Goal: Task Accomplishment & Management: Manage account settings

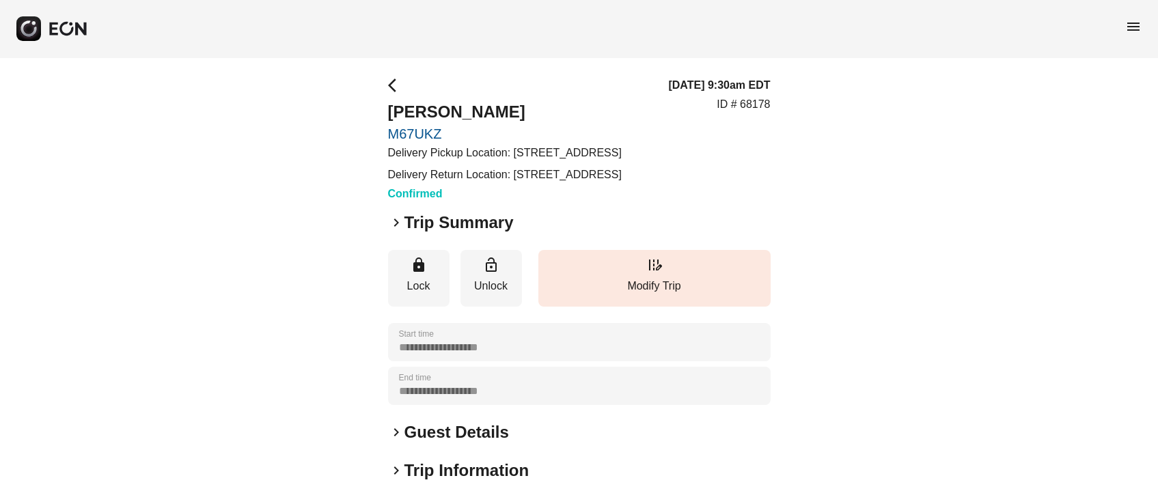
click at [890, 96] on div "**********" at bounding box center [579, 380] width 1158 height 646
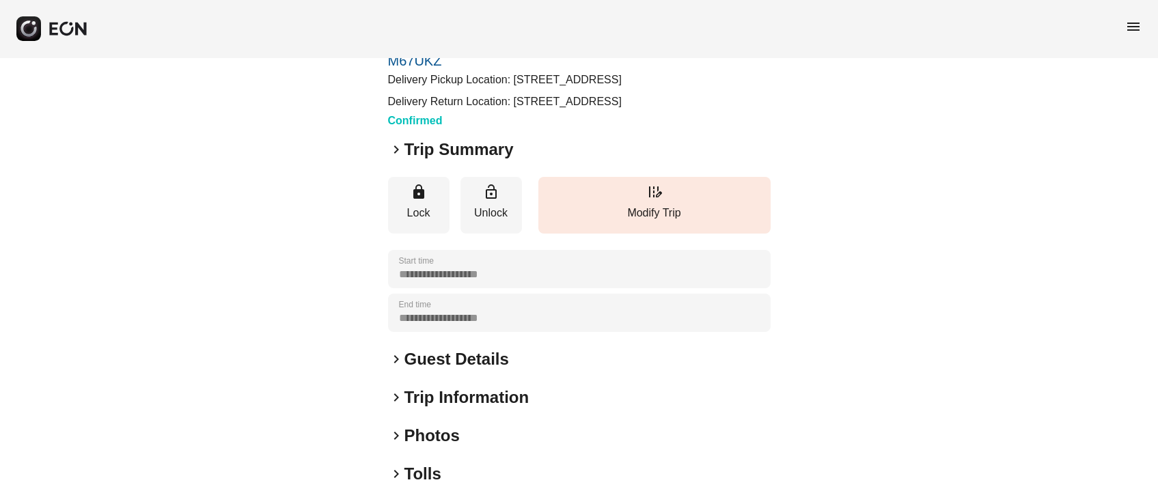
scroll to position [102, 0]
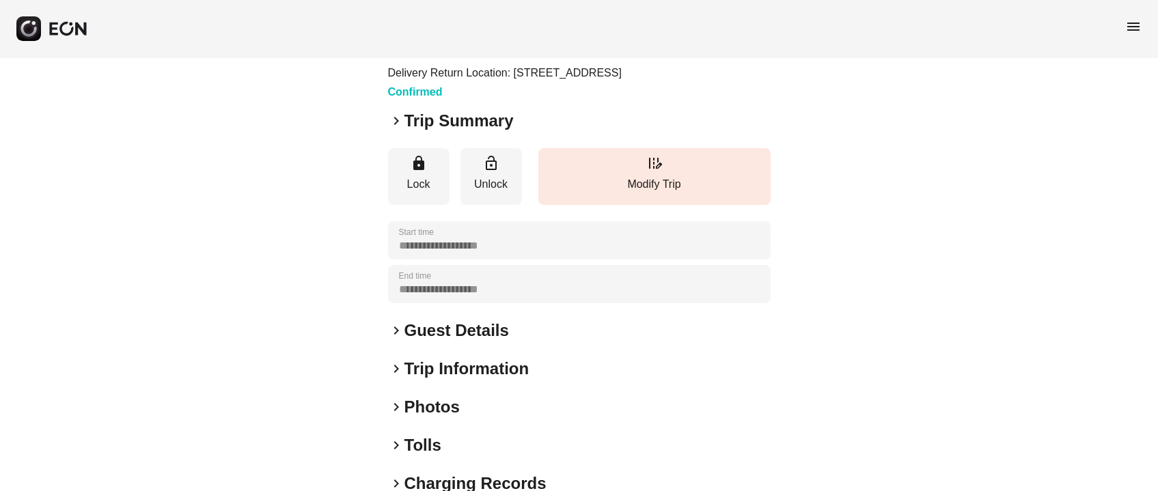
click at [430, 342] on h2 "Guest Details" at bounding box center [456, 331] width 105 height 22
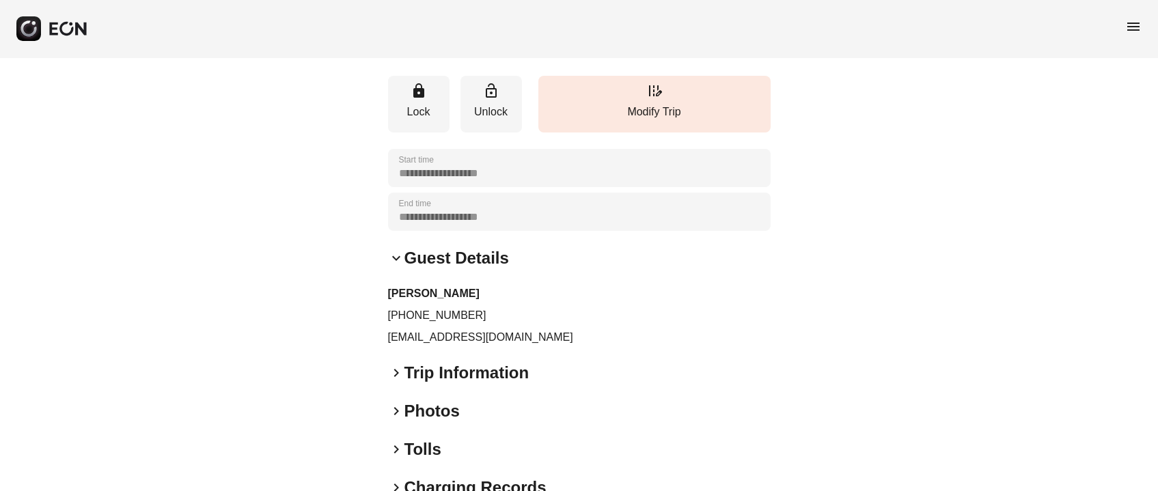
scroll to position [204, 0]
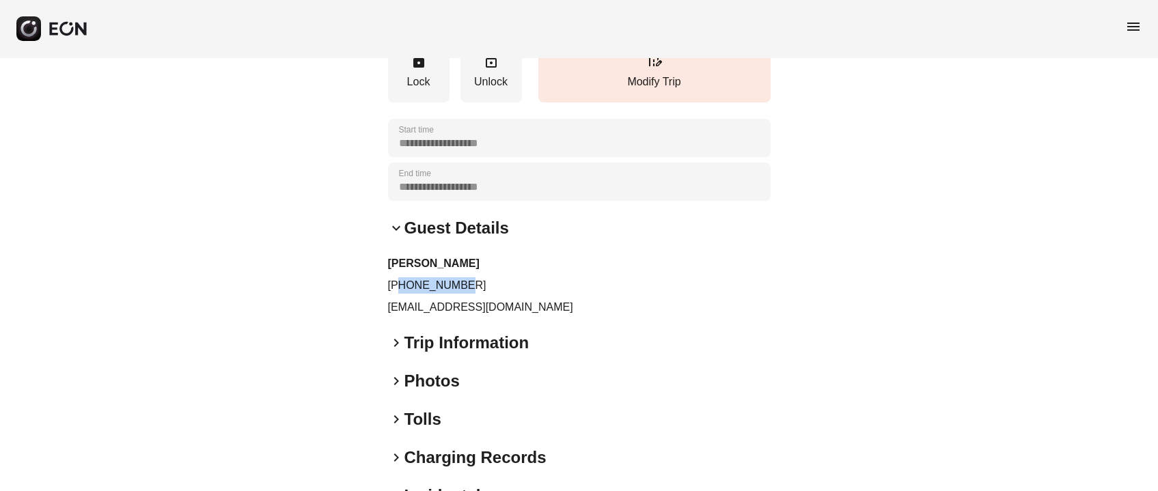
drag, startPoint x: 398, startPoint y: 314, endPoint x: 486, endPoint y: 324, distance: 88.0
click at [486, 294] on p "+13122312571" at bounding box center [579, 285] width 383 height 16
copy p "3122312571"
click at [465, 316] on p "rzvjs85j86@privaterelay.appleid.com" at bounding box center [579, 307] width 383 height 16
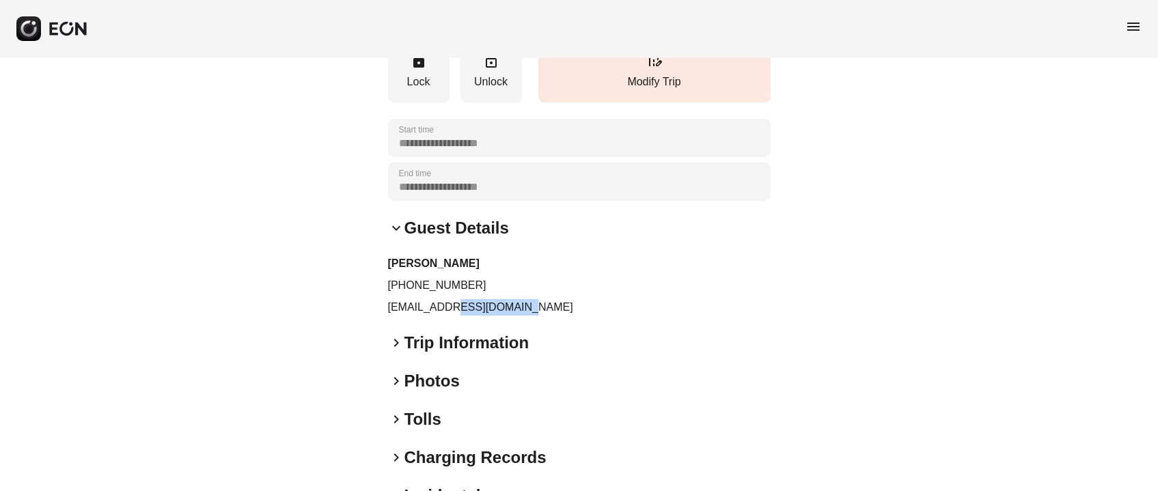
click at [465, 316] on p "rzvjs85j86@privaterelay.appleid.com" at bounding box center [579, 307] width 383 height 16
click at [467, 316] on p "rzvjs85j86@privaterelay.appleid.com" at bounding box center [579, 307] width 383 height 16
click at [471, 316] on p "rzvjs85j86@privaterelay.appleid.com" at bounding box center [579, 307] width 383 height 16
click at [473, 316] on p "rzvjs85j86@privaterelay.appleid.com" at bounding box center [579, 307] width 383 height 16
click at [475, 316] on p "rzvjs85j86@privaterelay.appleid.com" at bounding box center [579, 307] width 383 height 16
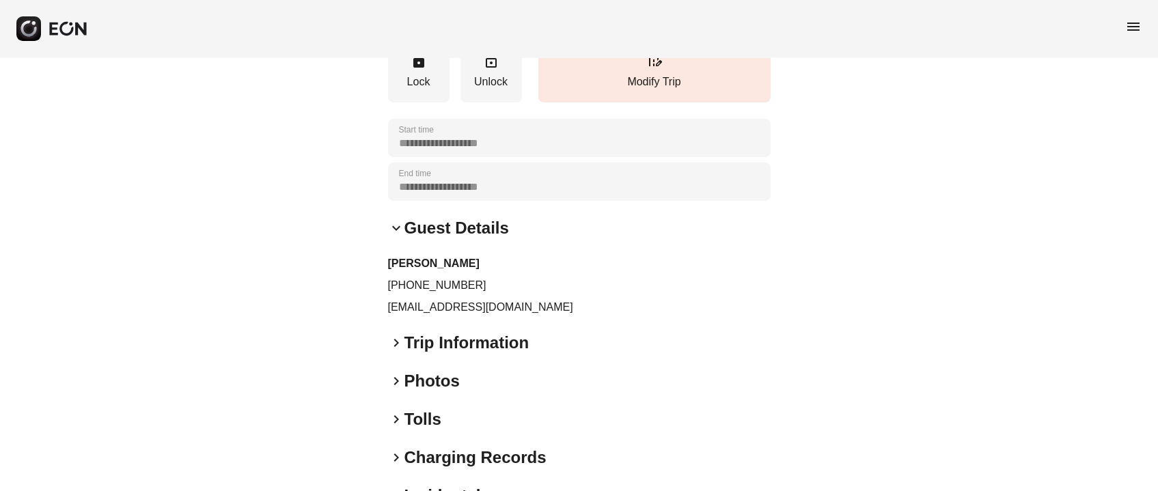
click at [481, 316] on p "rzvjs85j86@privaterelay.appleid.com" at bounding box center [579, 307] width 383 height 16
copy div "rzvjs85j86@privaterelay.appleid.com keyboard_arrow_right"
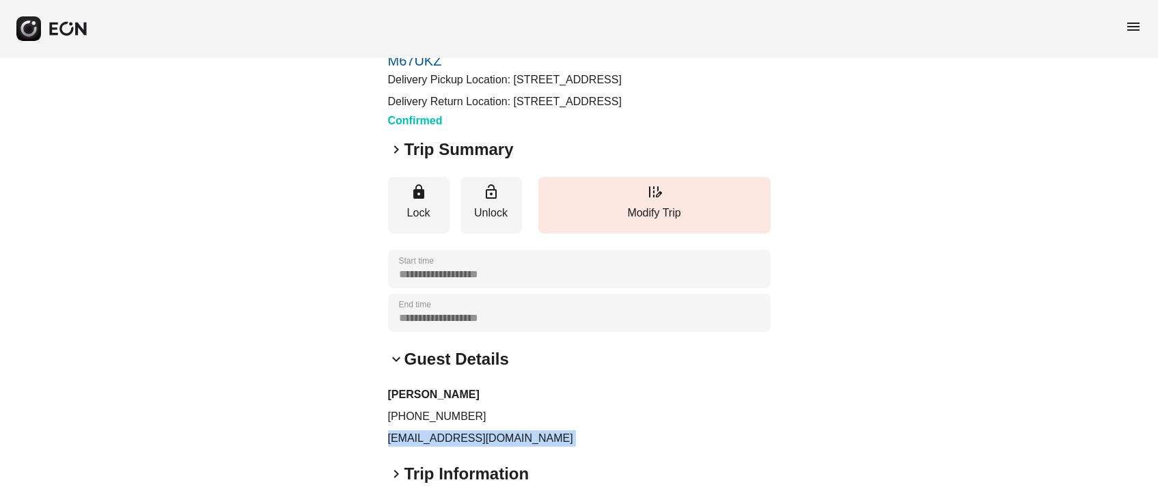
scroll to position [102, 0]
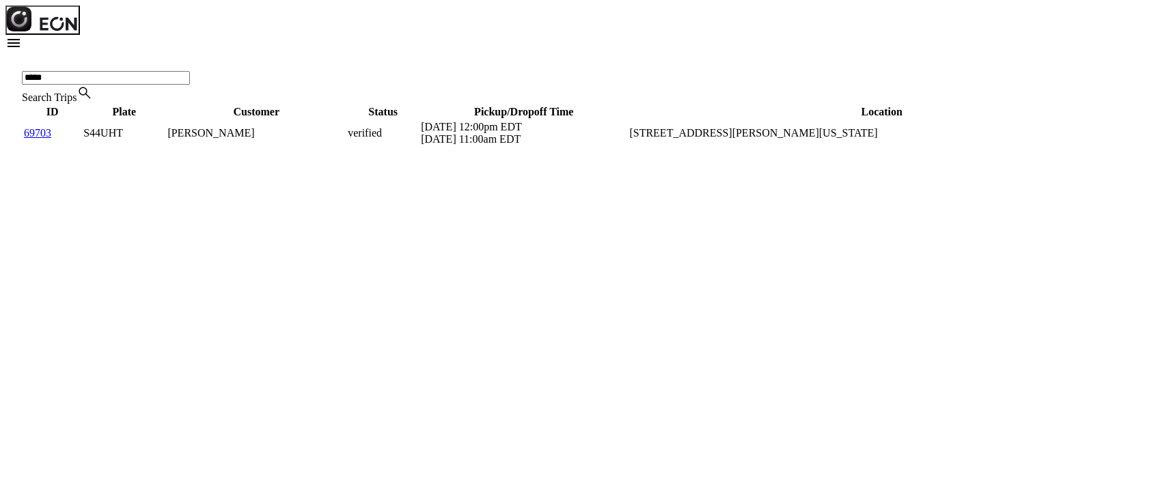
type Trips "*****"
click at [55, 146] on td "69703" at bounding box center [52, 133] width 58 height 26
click at [40, 139] on link "69703" at bounding box center [37, 133] width 27 height 12
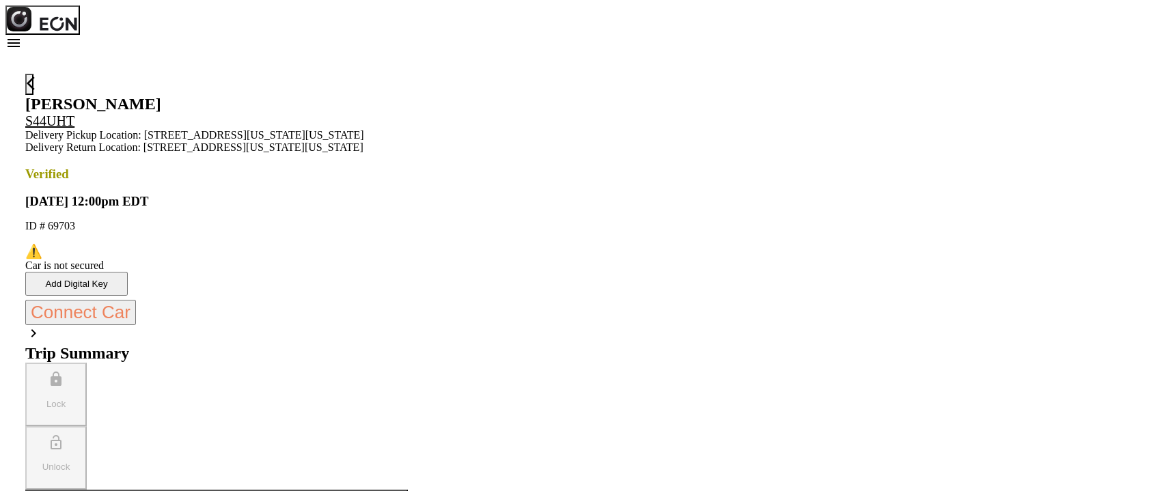
click at [408, 220] on p "ID # 69703" at bounding box center [216, 226] width 383 height 12
copy p "69703"
